Goal: Information Seeking & Learning: Understand process/instructions

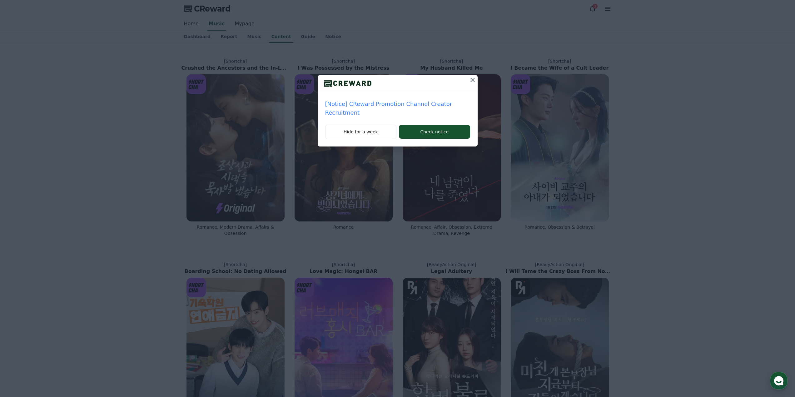
click at [442, 102] on p "[Notice] CReward Promotion Channel Creator Recruitment" at bounding box center [397, 108] width 145 height 17
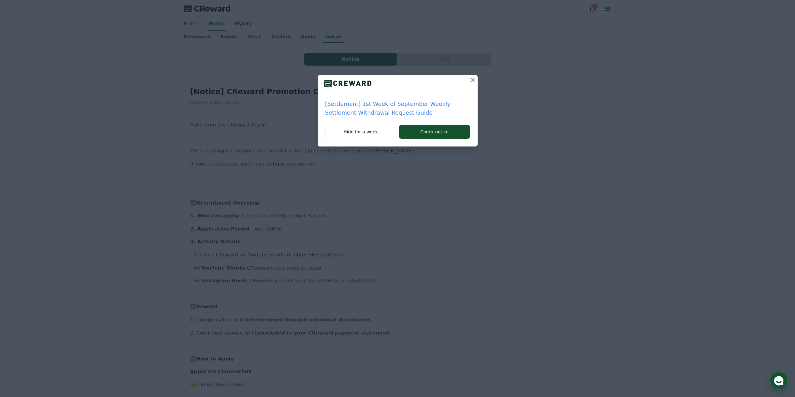
click at [469, 82] on icon at bounding box center [472, 79] width 7 height 7
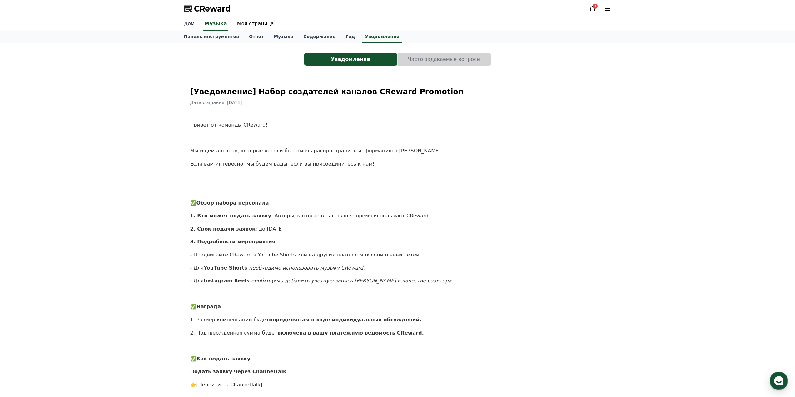
click at [182, 22] on link "Дом" at bounding box center [189, 23] width 21 height 13
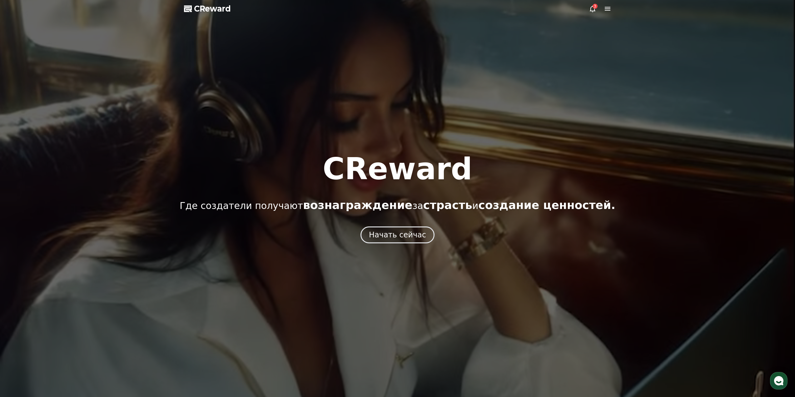
click at [587, 8] on div at bounding box center [397, 198] width 795 height 397
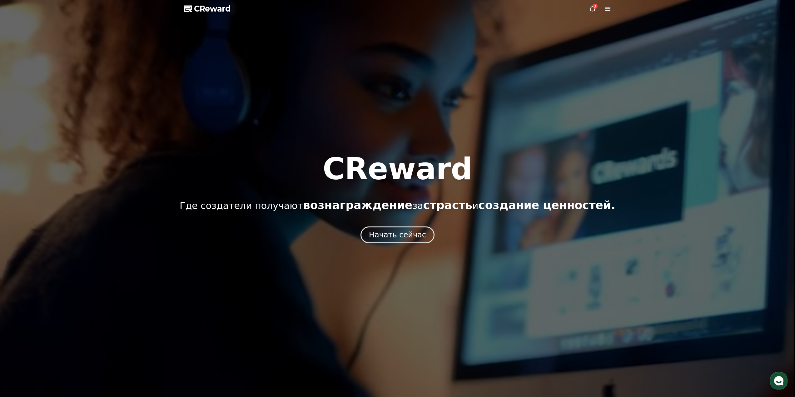
click at [591, 10] on icon at bounding box center [592, 8] width 7 height 7
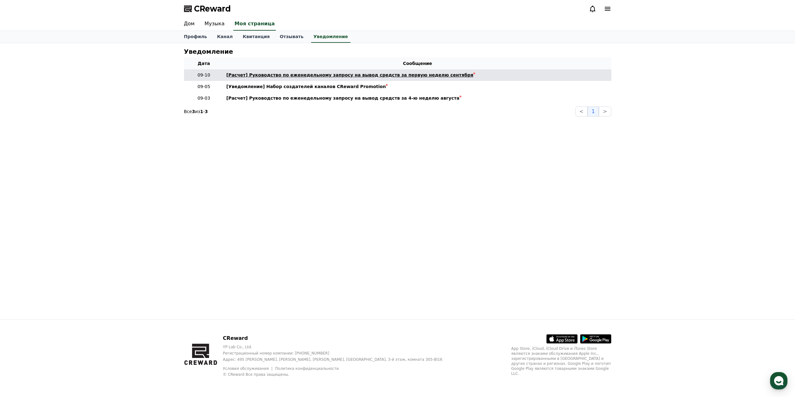
click at [378, 77] on font "[Расчет] Руководство по еженедельному запросу на вывод средств за первую неделю…" at bounding box center [349, 74] width 247 height 5
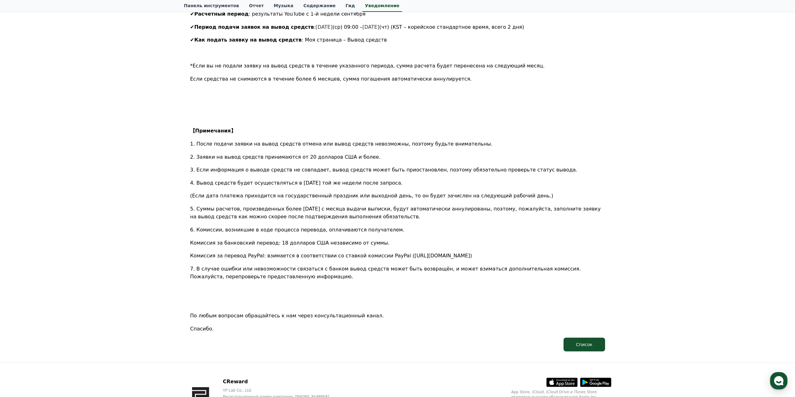
scroll to position [187, 0]
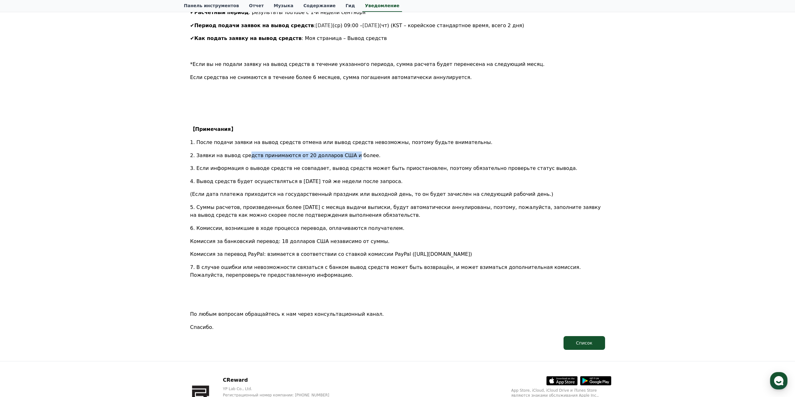
drag, startPoint x: 245, startPoint y: 137, endPoint x: 338, endPoint y: 142, distance: 93.8
click at [338, 142] on div "Здравствуйте, это CREWARD. Мы рады сообщить вам о подаче заявки на вывод средст…" at bounding box center [397, 137] width 415 height 388
click at [338, 152] on font "2. Заявки на вывод средств принимаются от 20 долларов США и более." at bounding box center [285, 155] width 191 height 6
drag, startPoint x: 315, startPoint y: 143, endPoint x: 213, endPoint y: 145, distance: 101.8
click at [213, 152] on font "2. Заявки на вывод средств принимаются от 20 долларов США и более." at bounding box center [285, 155] width 191 height 6
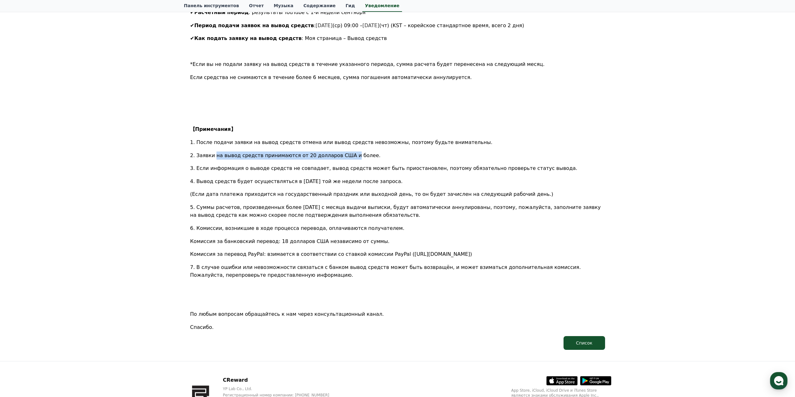
click at [213, 152] on font "2. Заявки на вывод средств принимаются от 20 долларов США и более." at bounding box center [285, 155] width 191 height 6
drag, startPoint x: 213, startPoint y: 145, endPoint x: 342, endPoint y: 145, distance: 129.3
click at [342, 152] on font "2. Заявки на вывод средств принимаются от 20 долларов США и более." at bounding box center [285, 155] width 191 height 6
drag, startPoint x: 342, startPoint y: 145, endPoint x: 224, endPoint y: 145, distance: 118.4
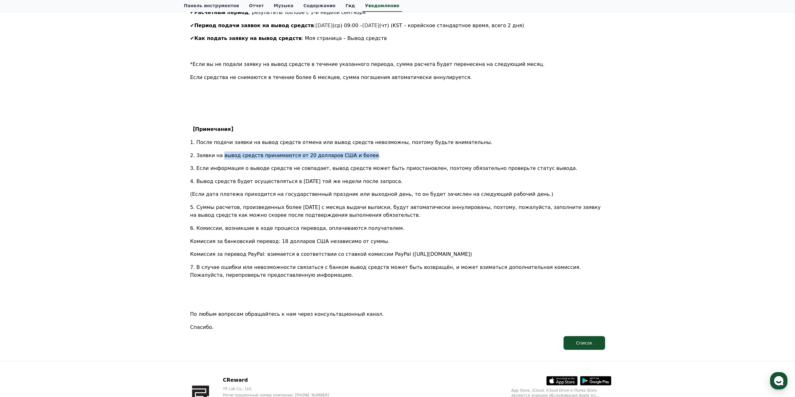
click at [224, 152] on font "2. Заявки на вывод средств принимаются от 20 долларов США и более." at bounding box center [285, 155] width 191 height 6
click at [205, 166] on div "Здравствуйте, это CREWARD. Мы рады сообщить вам о подаче заявки на вывод средст…" at bounding box center [397, 137] width 415 height 388
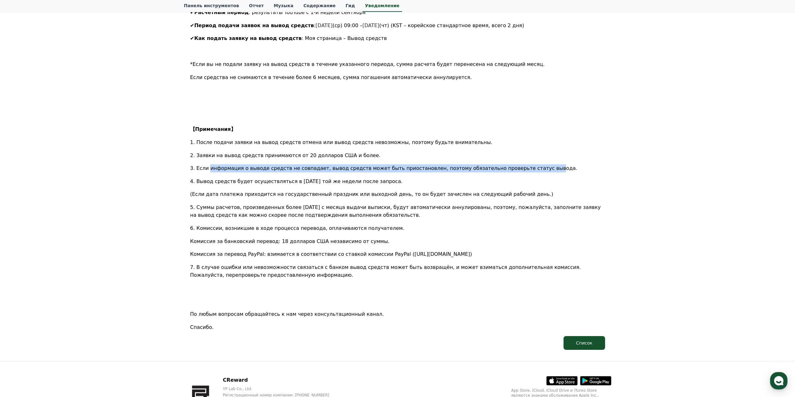
drag, startPoint x: 207, startPoint y: 160, endPoint x: 514, endPoint y: 161, distance: 306.4
click at [514, 165] on font "3. Если информация о выводе средств не совпадает, вывод средств может быть прио…" at bounding box center [383, 168] width 387 height 6
drag, startPoint x: 514, startPoint y: 161, endPoint x: 261, endPoint y: 173, distance: 252.7
click at [335, 165] on font "3. Если информация о выводе средств не совпадает, вывод средств может быть прио…" at bounding box center [383, 168] width 387 height 6
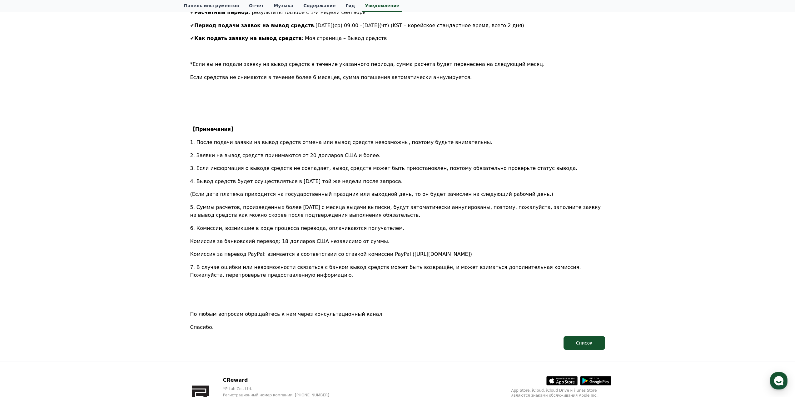
click at [212, 178] on font "4. Вывод средств будет осуществляться в пятницу той же недели после запроса." at bounding box center [296, 181] width 212 height 6
drag, startPoint x: 211, startPoint y: 169, endPoint x: 369, endPoint y: 170, distance: 158.1
click at [369, 178] on font "4. Вывод средств будет осуществляться в пятницу той же недели после запроса." at bounding box center [296, 181] width 212 height 6
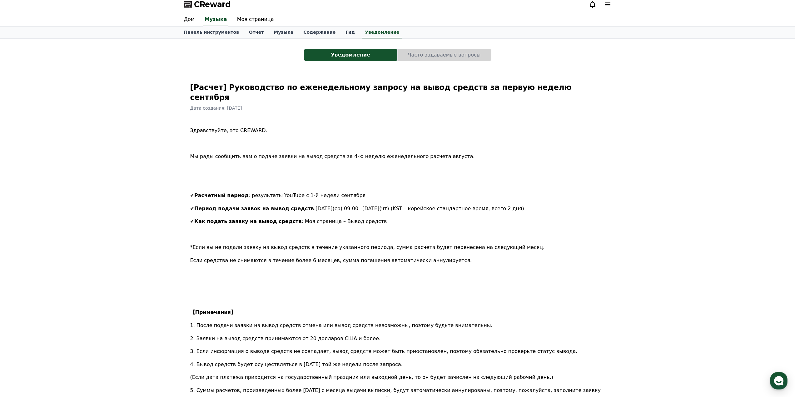
scroll to position [0, 0]
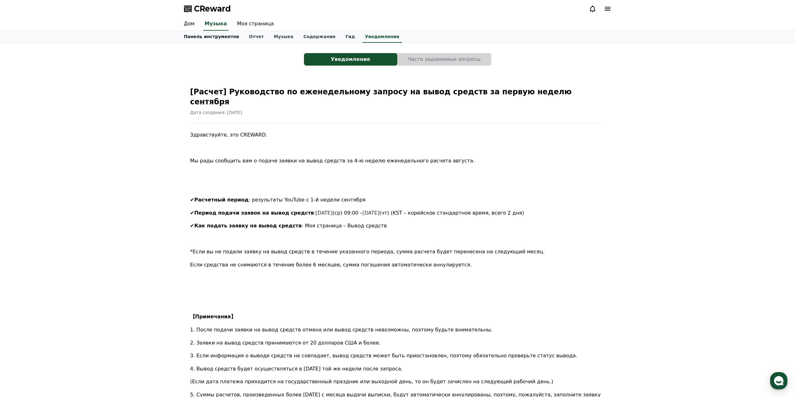
click at [194, 36] on font "Панель инструментов" at bounding box center [211, 36] width 55 height 5
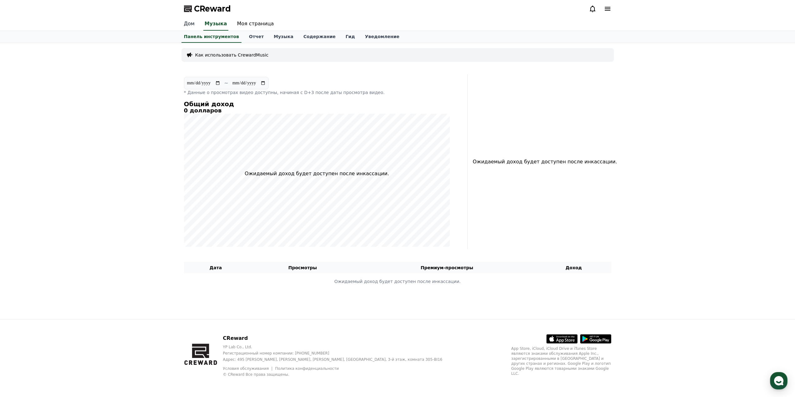
click at [185, 26] on font "Дом" at bounding box center [189, 24] width 11 height 6
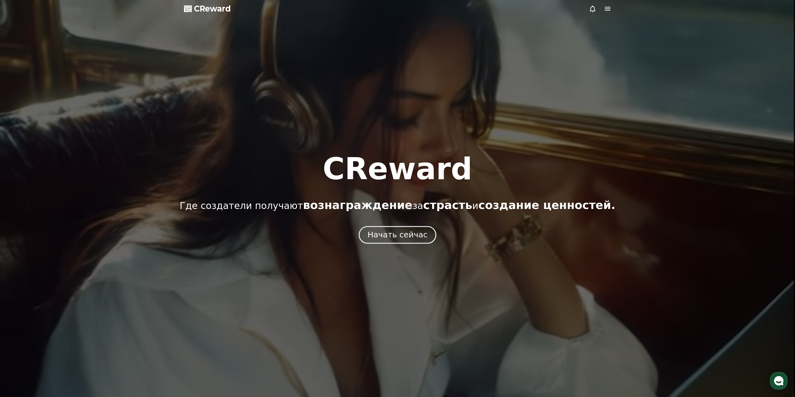
click at [405, 231] on font "Начать сейчас" at bounding box center [397, 234] width 60 height 9
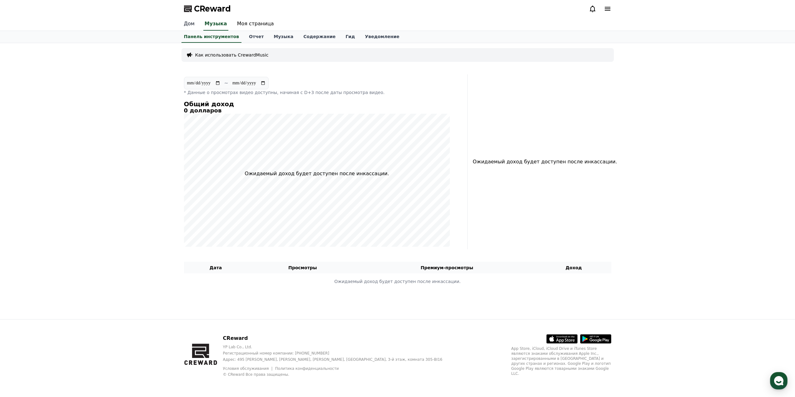
click at [194, 22] on font "Дом" at bounding box center [189, 24] width 11 height 6
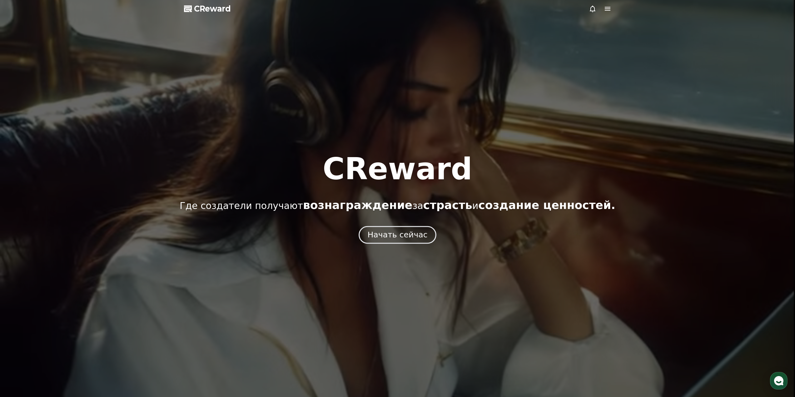
click at [401, 227] on button "Начать сейчас" at bounding box center [398, 235] width 78 height 18
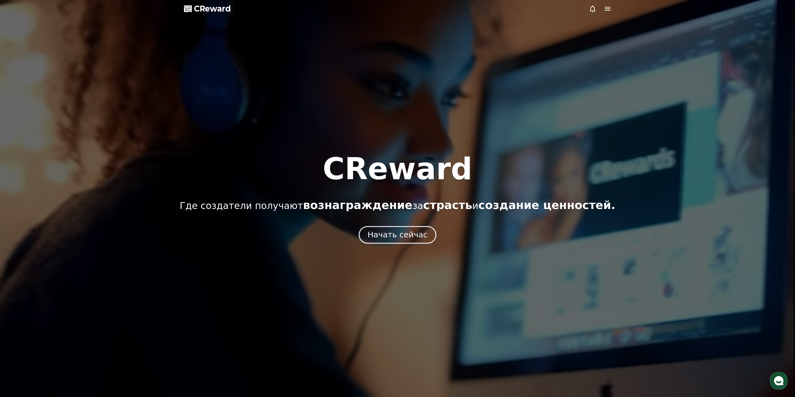
click at [402, 229] on button "Начать сейчас" at bounding box center [398, 235] width 78 height 18
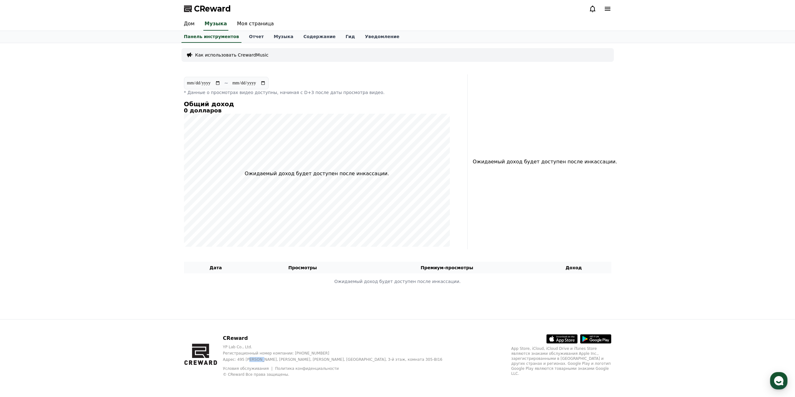
drag, startPoint x: 245, startPoint y: 357, endPoint x: 255, endPoint y: 358, distance: 9.7
click at [255, 358] on font "Адрес: 495 Ангук-ро, Янчон-Ып, Кимпхо-си, Кёнгидо, 3-й этаж, комната 305-BI16" at bounding box center [333, 359] width 220 height 4
click at [258, 359] on font "Адрес: 495 Ангук-ро, Янчон-Ып, Кимпхо-си, Кёнгидо, 3-й этаж, комната 305-BI16" at bounding box center [333, 359] width 220 height 4
drag, startPoint x: 279, startPoint y: 360, endPoint x: 313, endPoint y: 361, distance: 34.4
click at [313, 361] on font "Адрес: 495 Ангук-ро, Янчон-Ып, Кимпхо-си, Кёнгидо, 3-й этаж, комната 305-BI16" at bounding box center [333, 359] width 220 height 4
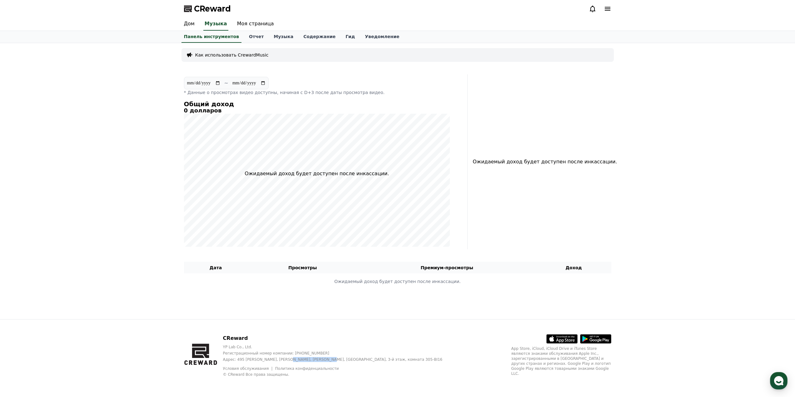
click at [313, 361] on font "Адрес: 495 Ангук-ро, Янчон-Ып, Кимпхо-си, Кёнгидо, 3-й этаж, комната 305-BI16" at bounding box center [333, 359] width 220 height 4
drag, startPoint x: 265, startPoint y: 112, endPoint x: 47, endPoint y: 396, distance: 358.2
click at [274, 36] on font "Музыка" at bounding box center [284, 36] width 20 height 5
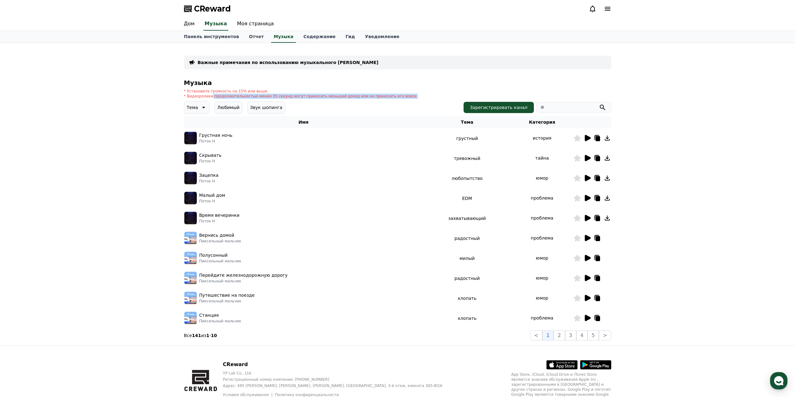
drag, startPoint x: 209, startPoint y: 96, endPoint x: 386, endPoint y: 97, distance: 176.5
click at [386, 97] on font "* Видеоролики продолжительностью менее 35 секунд могут приносить меньший доход …" at bounding box center [301, 96] width 234 height 4
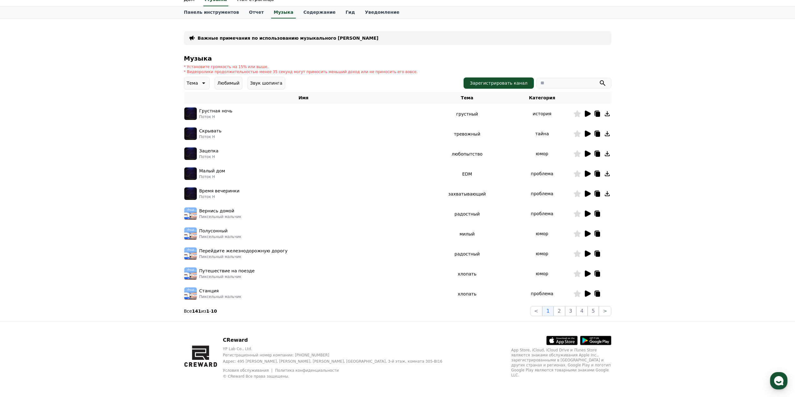
scroll to position [27, 0]
